Goal: Information Seeking & Learning: Learn about a topic

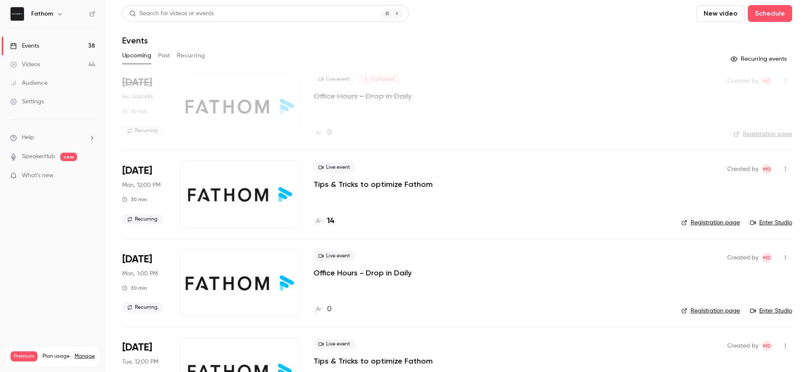
click at [332, 181] on p "Tips & Tricks to optimize Fathom" at bounding box center [373, 184] width 119 height 10
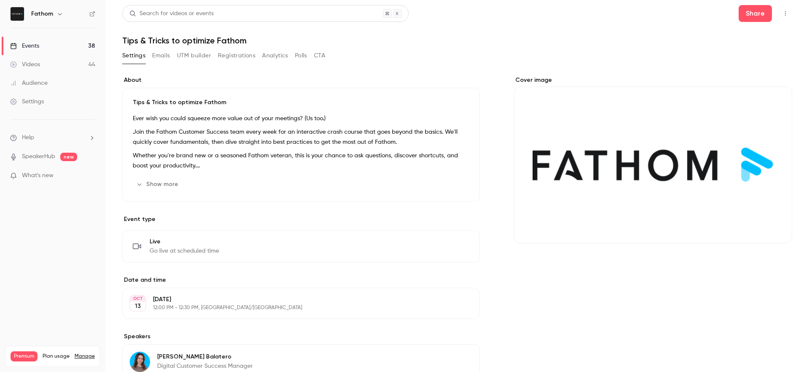
click at [163, 57] on button "Emails" at bounding box center [161, 55] width 18 height 13
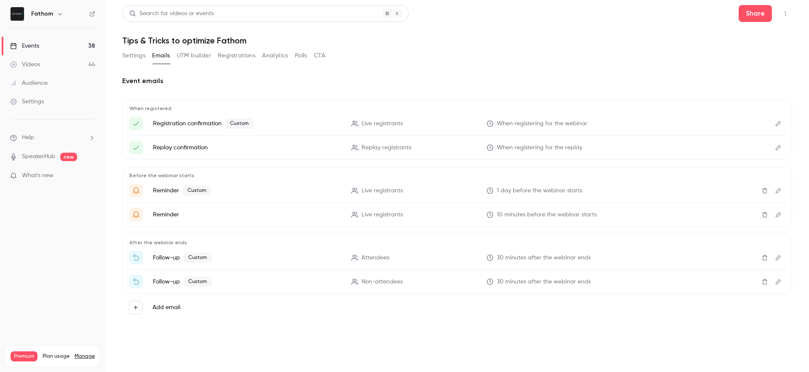
click at [138, 57] on button "Settings" at bounding box center [133, 55] width 23 height 13
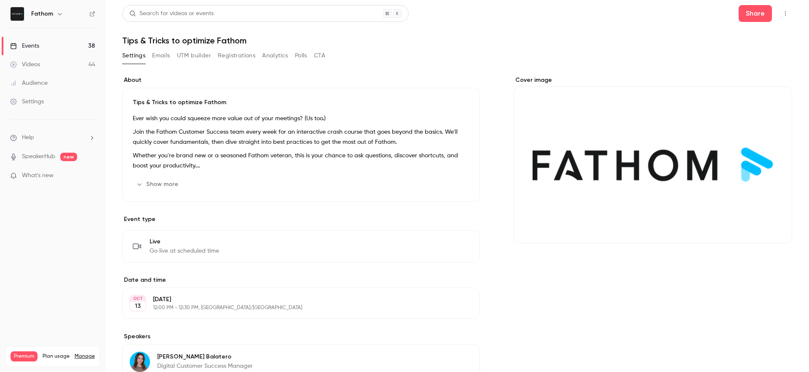
click at [306, 53] on button "Polls" at bounding box center [301, 55] width 12 height 13
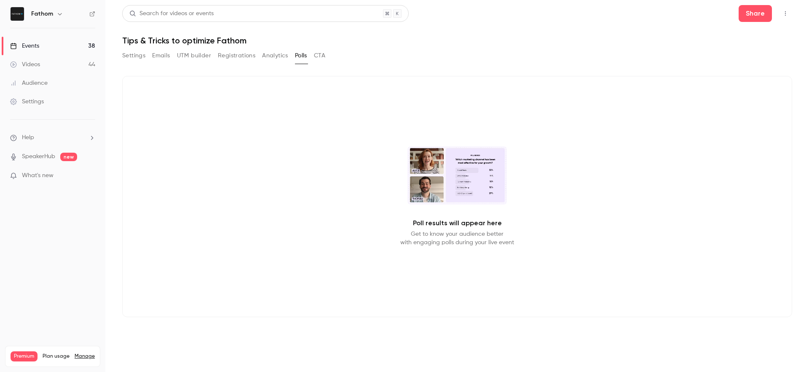
click at [276, 55] on button "Analytics" at bounding box center [275, 55] width 26 height 13
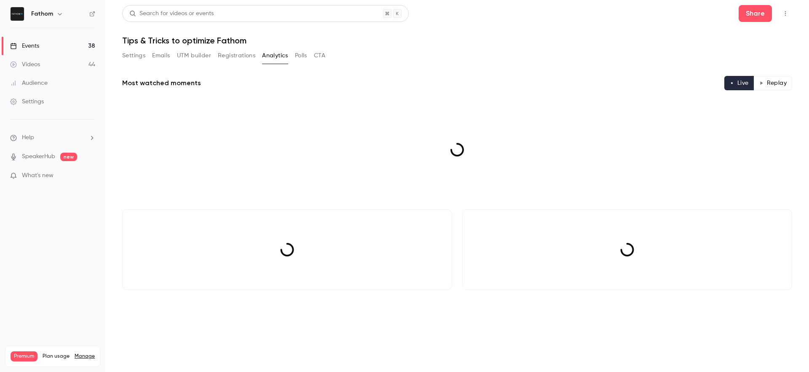
click at [244, 54] on button "Registrations" at bounding box center [237, 55] width 38 height 13
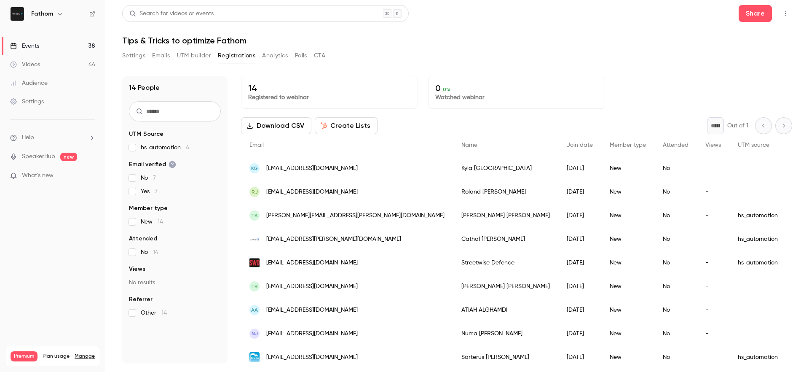
click at [142, 55] on button "Settings" at bounding box center [133, 55] width 23 height 13
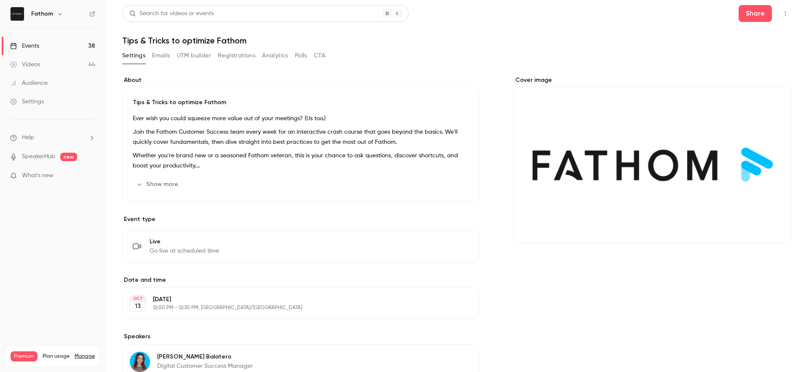
click at [161, 54] on button "Emails" at bounding box center [161, 55] width 18 height 13
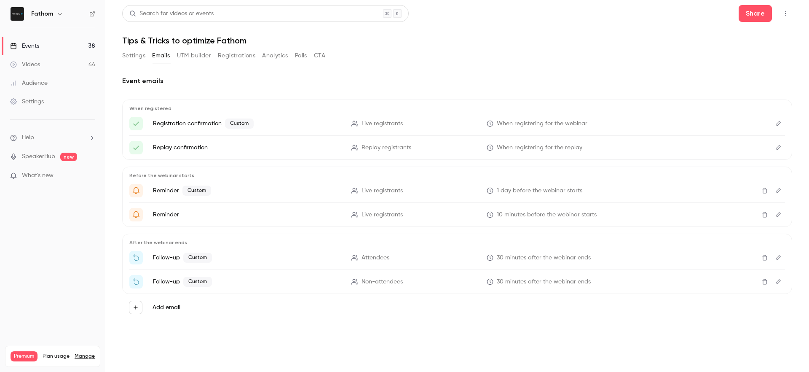
click at [60, 40] on link "Events 38" at bounding box center [52, 46] width 105 height 19
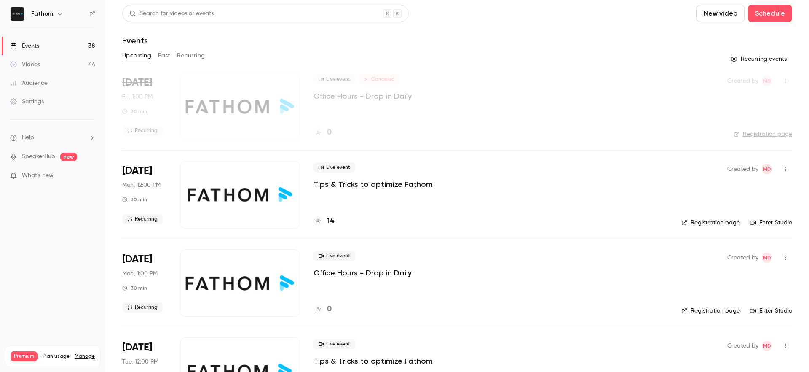
click at [782, 169] on icon "button" at bounding box center [785, 169] width 7 height 6
click at [584, 199] on div at bounding box center [404, 186] width 809 height 372
click at [156, 54] on div "Upcoming Past Recurring" at bounding box center [457, 55] width 670 height 13
click at [165, 55] on button "Past" at bounding box center [164, 55] width 12 height 13
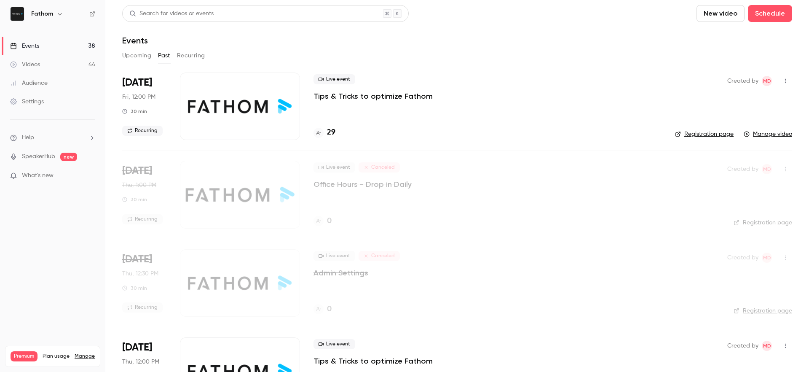
click at [424, 111] on div "Live event Tips & Tricks to optimize Fathom 29" at bounding box center [488, 105] width 348 height 67
click at [287, 95] on div at bounding box center [240, 105] width 120 height 67
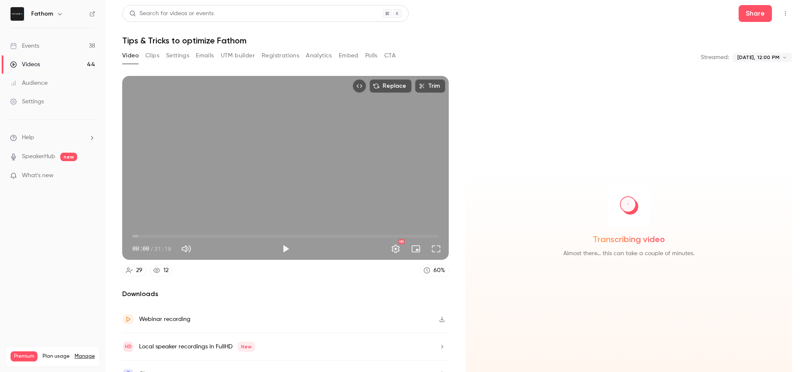
scroll to position [14, 0]
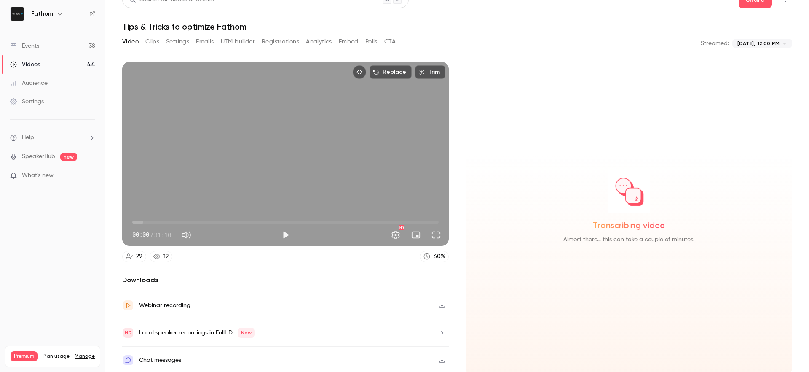
click at [440, 358] on icon "button" at bounding box center [442, 359] width 5 height 5
click at [719, 196] on div "Transcribing video Almost there… this can take a couple of minutes." at bounding box center [628, 207] width 313 height 74
click at [209, 40] on button "Emails" at bounding box center [205, 41] width 18 height 13
